Goal: Task Accomplishment & Management: Use online tool/utility

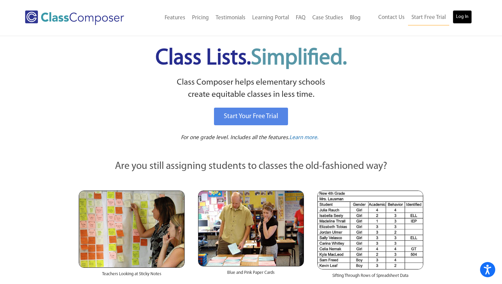
click at [462, 18] on link "Log In" at bounding box center [462, 17] width 19 height 14
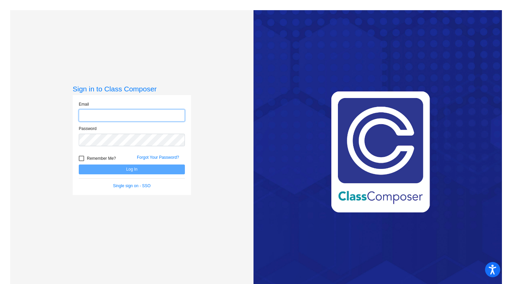
type input "[EMAIL_ADDRESS][DOMAIN_NAME]"
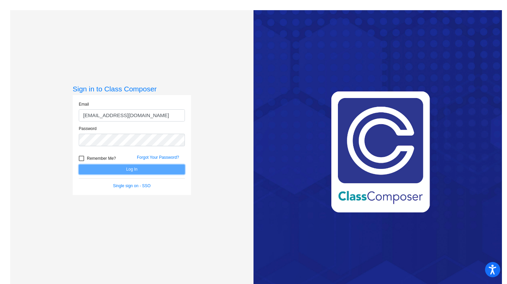
click at [148, 169] on button "Log In" at bounding box center [132, 169] width 106 height 10
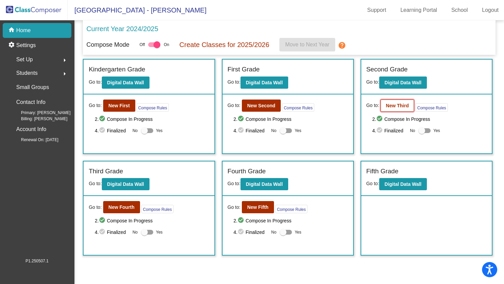
click at [394, 106] on b "New Third" at bounding box center [397, 105] width 23 height 5
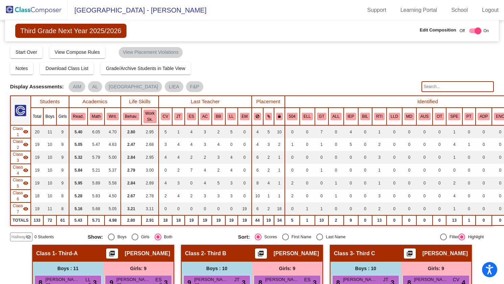
click at [444, 84] on input "text" at bounding box center [457, 86] width 73 height 11
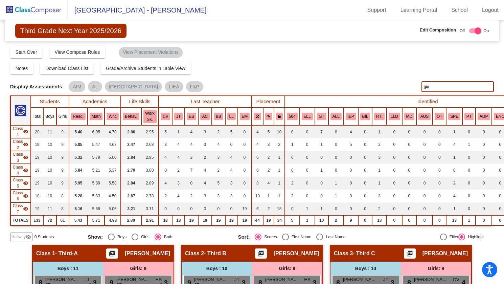
click at [427, 88] on input "gio" at bounding box center [457, 86] width 73 height 11
type input "guidone"
